Goal: Transaction & Acquisition: Obtain resource

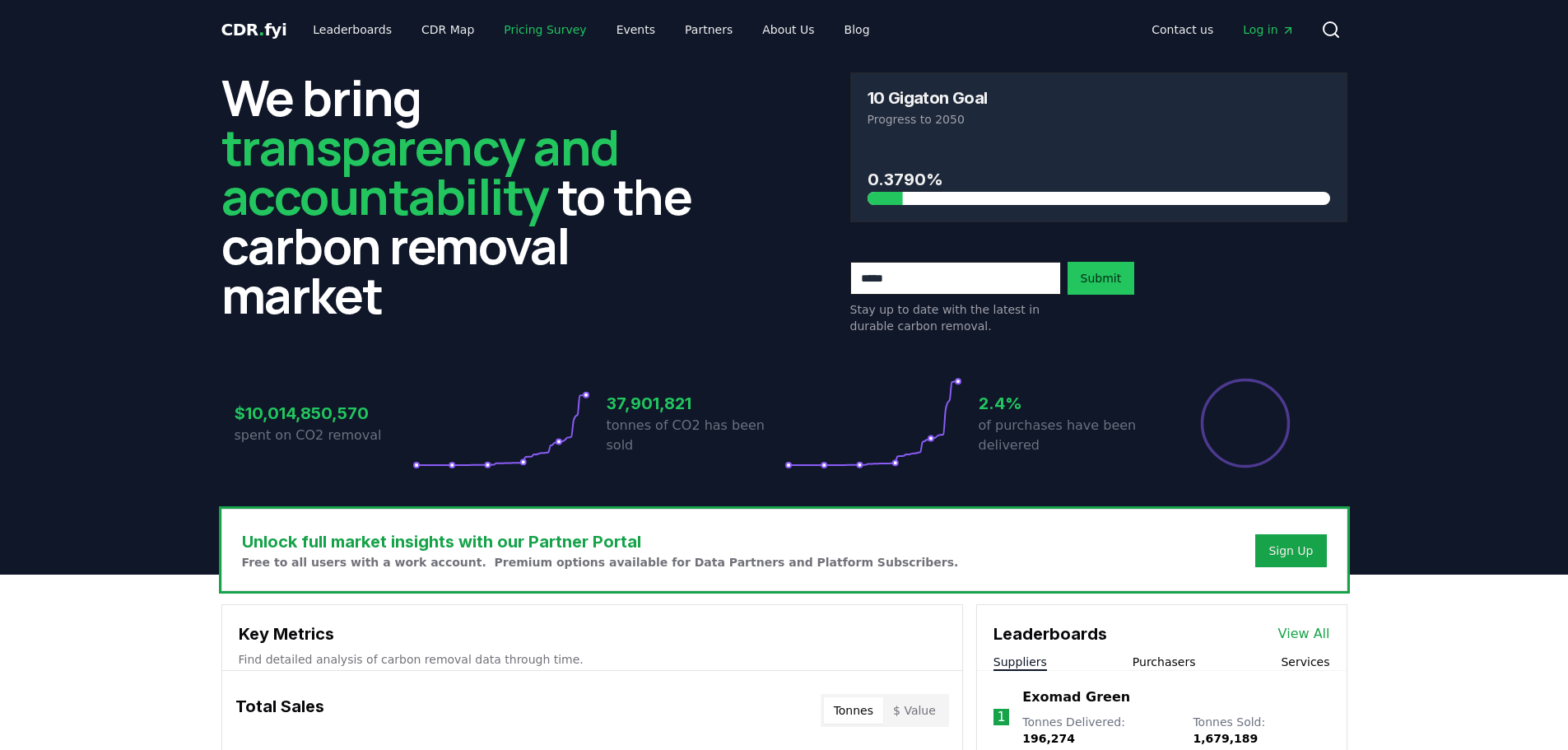
click at [495, 31] on link "Pricing Survey" at bounding box center [545, 29] width 109 height 29
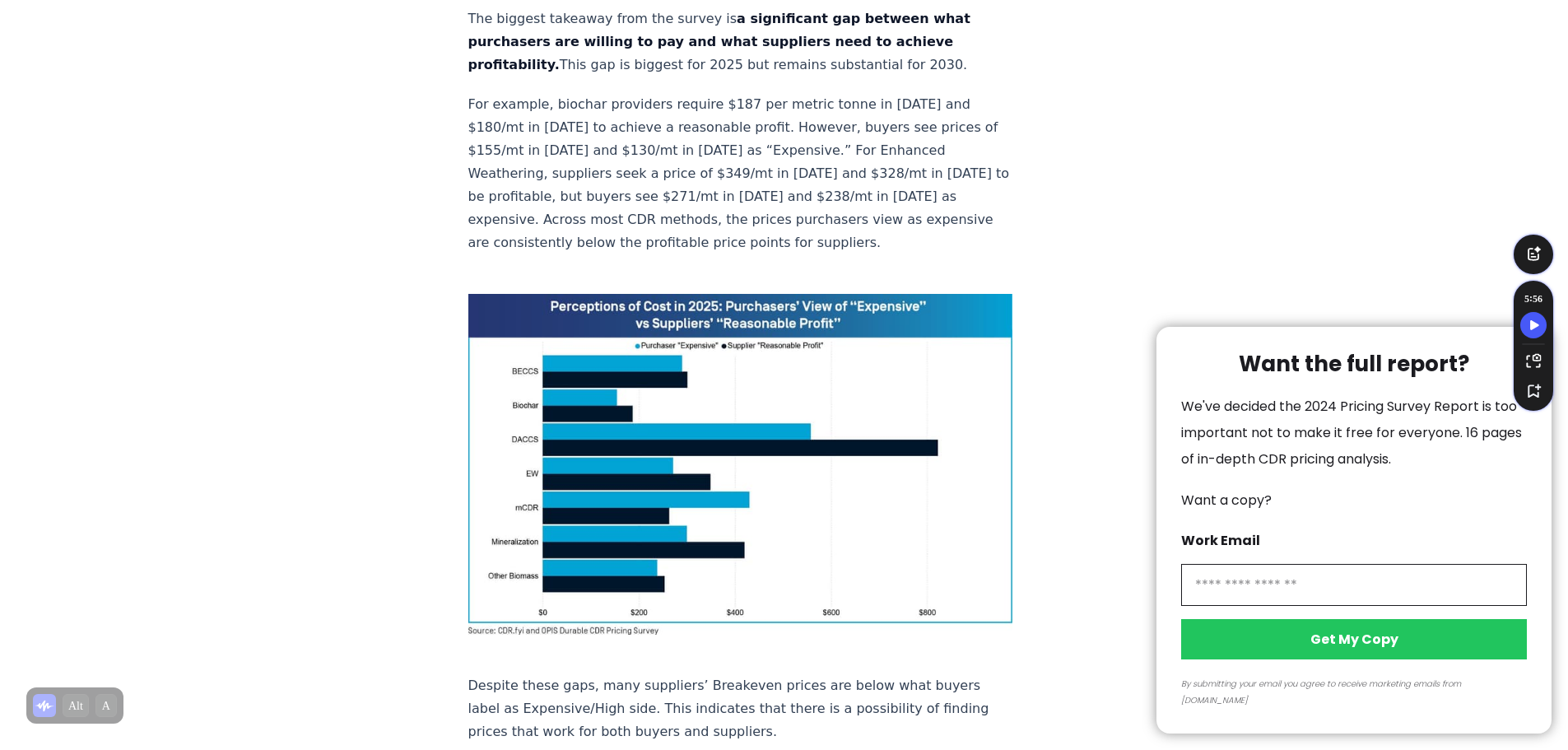
scroll to position [1152, 0]
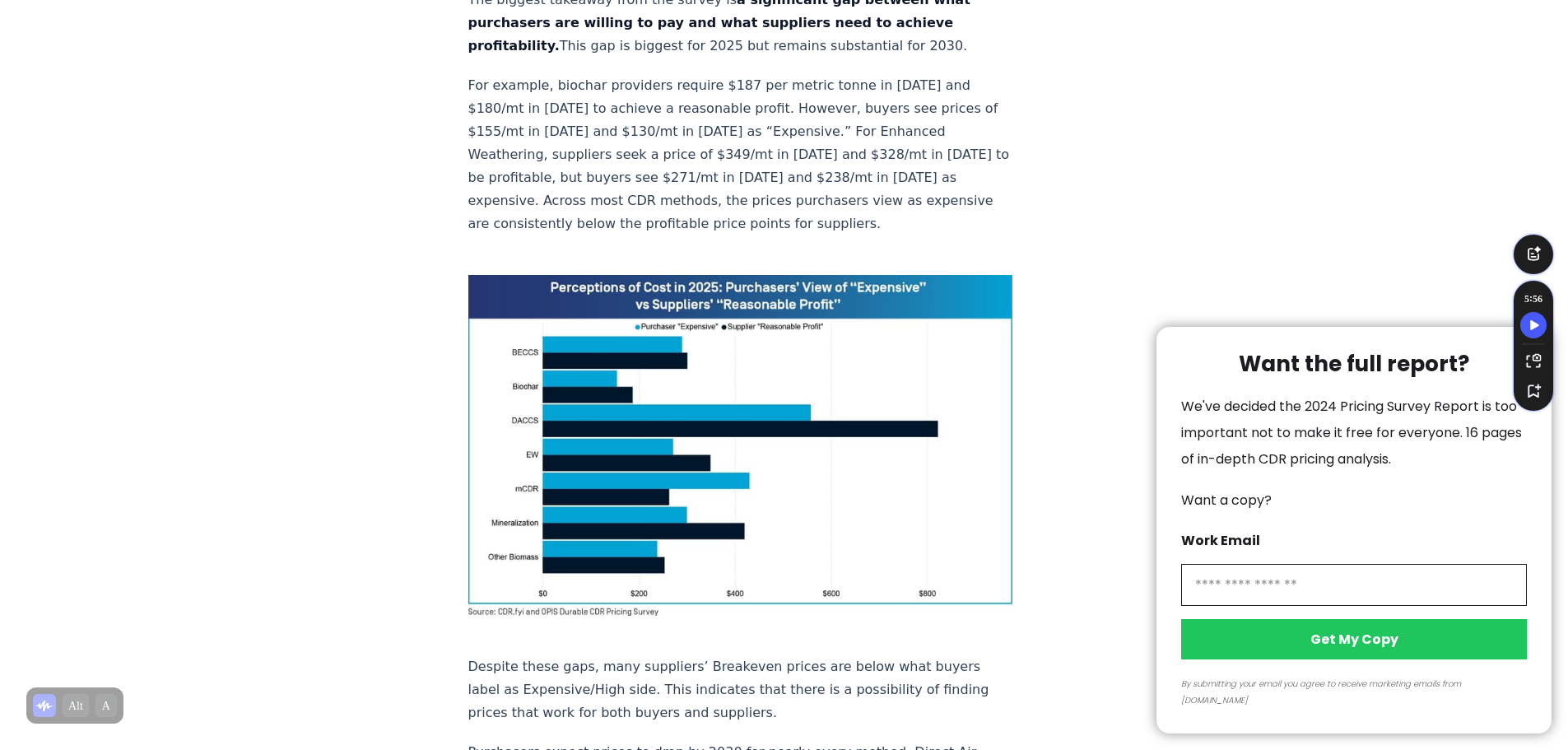
click at [1370, 603] on input "information" at bounding box center [1354, 584] width 345 height 42
type input "**********"
click at [1386, 659] on button "Get My Copy" at bounding box center [1354, 639] width 345 height 41
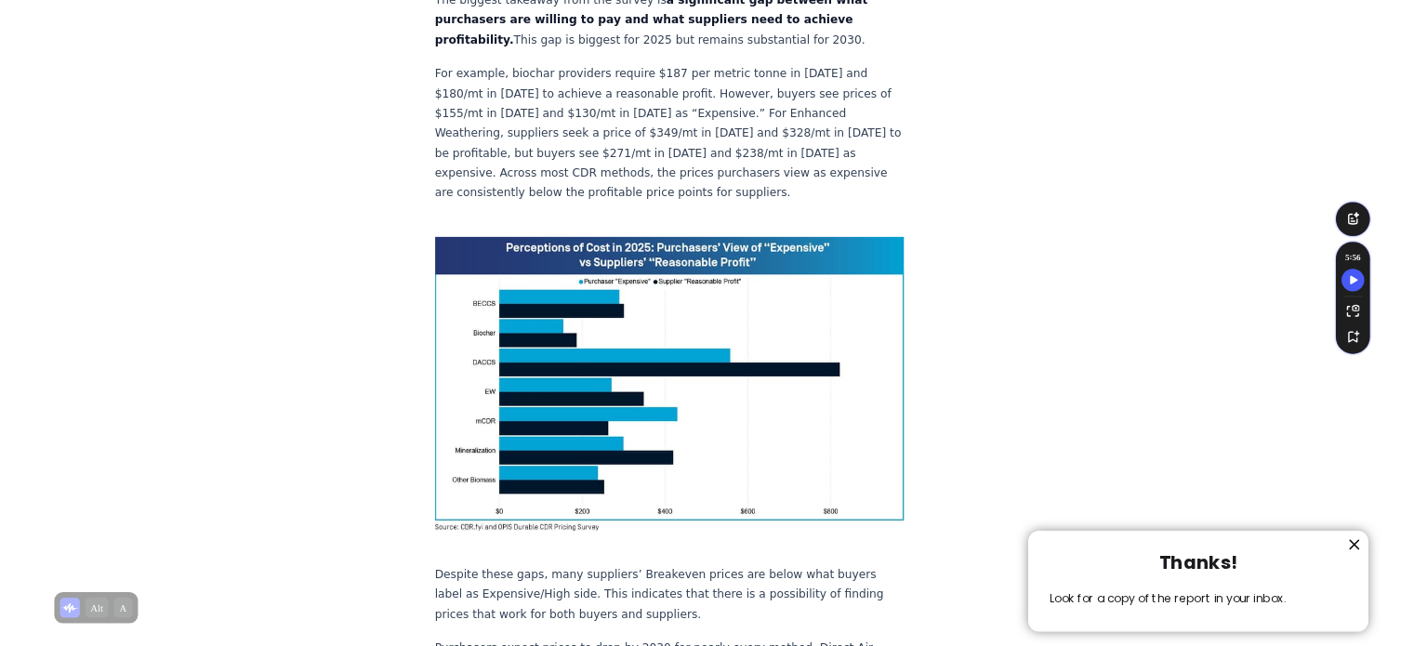
scroll to position [1208, 0]
